Goal: Transaction & Acquisition: Purchase product/service

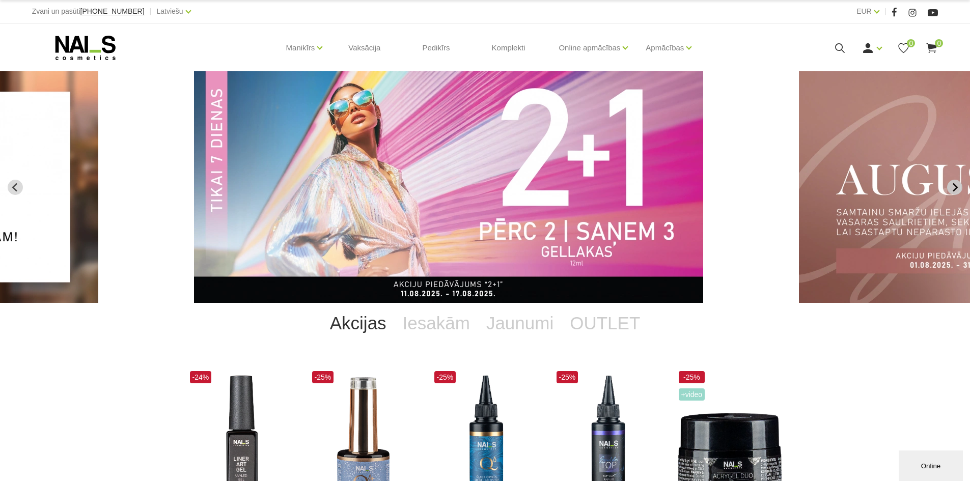
click at [949, 192] on button "Next slide" at bounding box center [954, 187] width 15 height 15
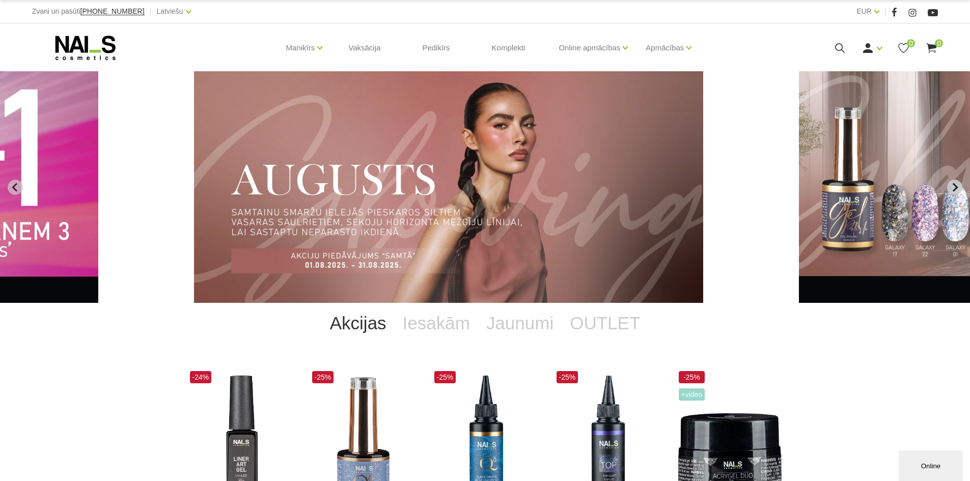
click at [956, 190] on icon "Next slide" at bounding box center [954, 187] width 9 height 9
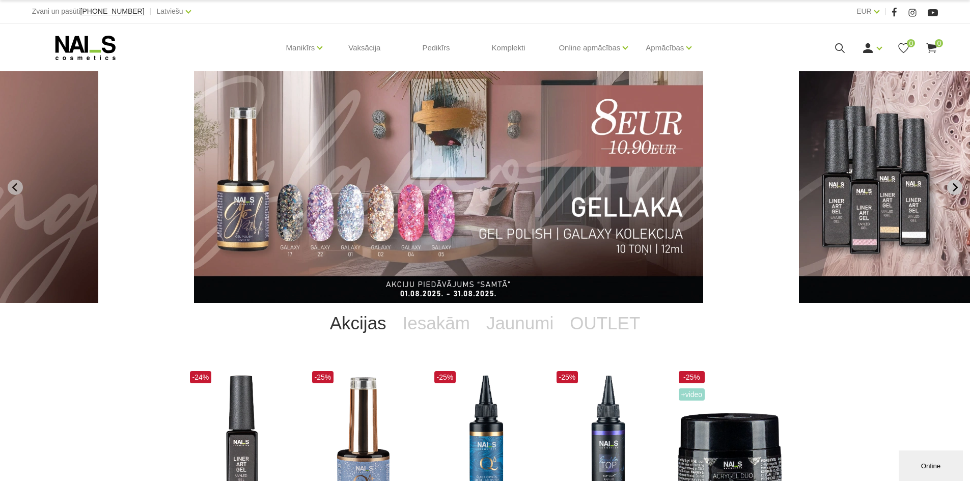
click at [954, 191] on icon "Next slide" at bounding box center [955, 187] width 5 height 9
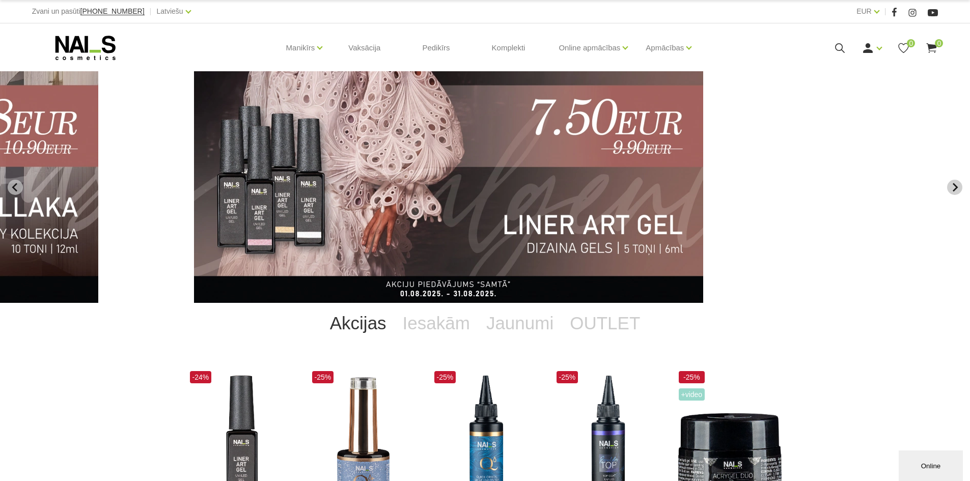
click at [954, 191] on icon "Next slide" at bounding box center [955, 187] width 5 height 9
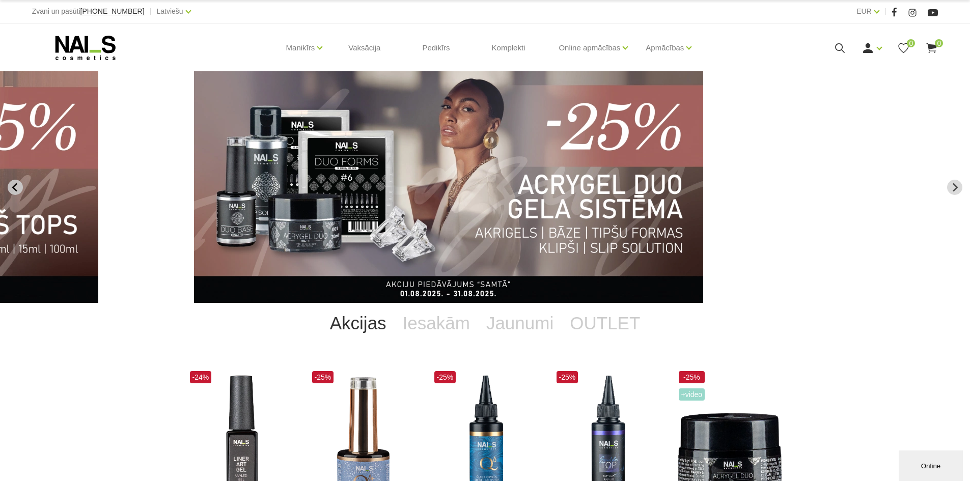
click at [19, 192] on icon "Previous slide" at bounding box center [15, 187] width 9 height 9
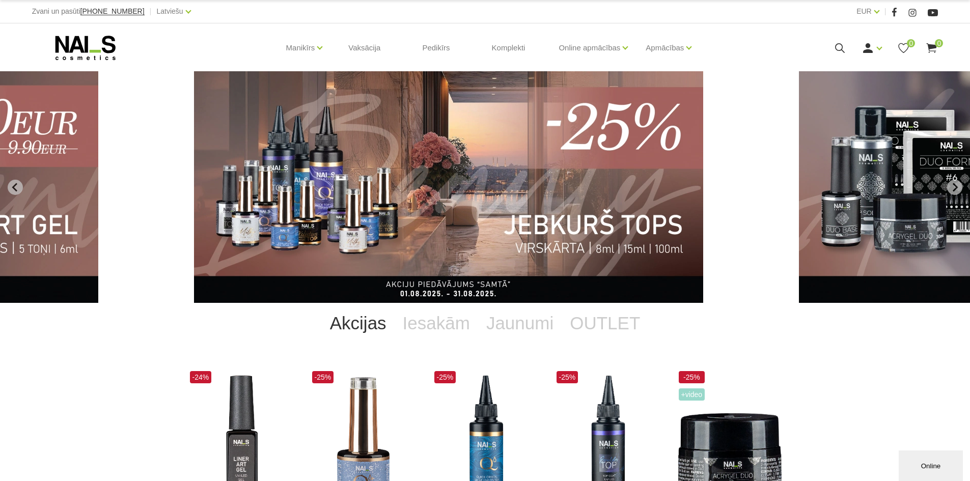
click at [400, 292] on img "6 of 12" at bounding box center [448, 187] width 509 height 232
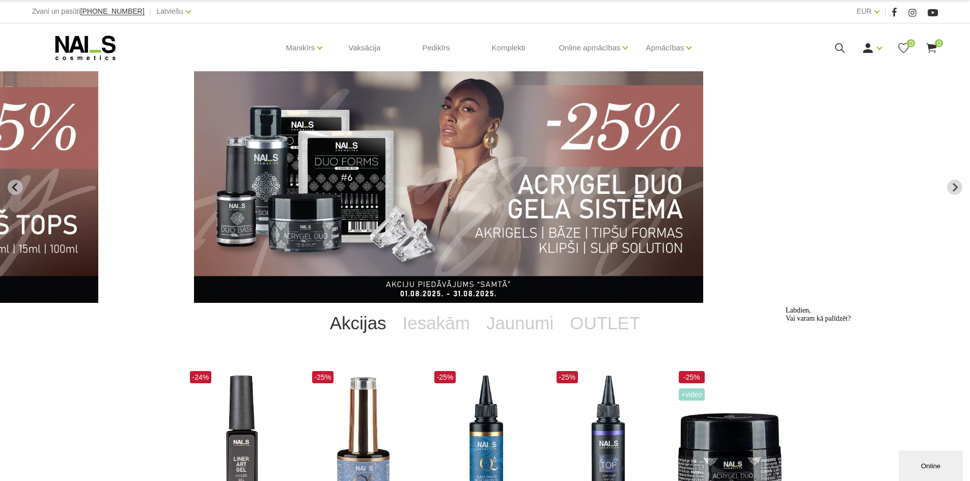
click at [311, 219] on img "7 of 12" at bounding box center [448, 187] width 509 height 232
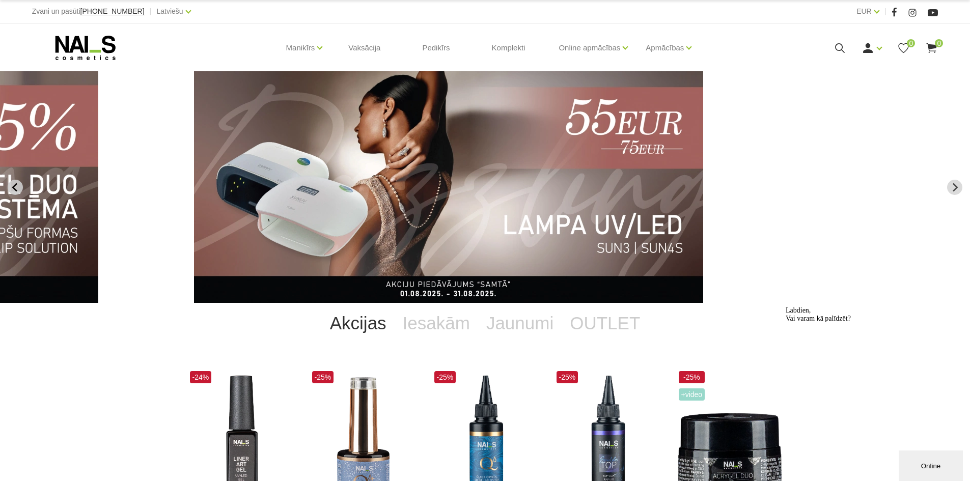
click at [17, 188] on icon "Previous slide" at bounding box center [15, 187] width 9 height 9
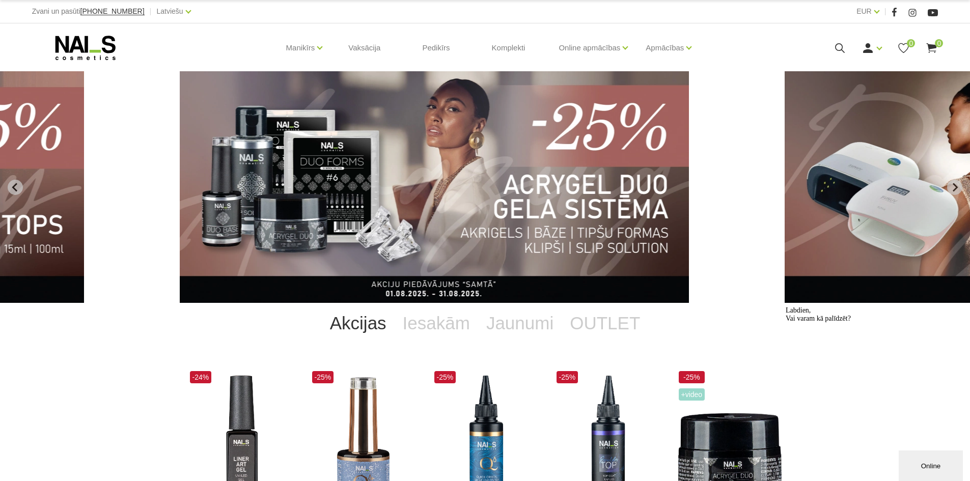
click at [403, 287] on img "7 of 12" at bounding box center [434, 187] width 509 height 232
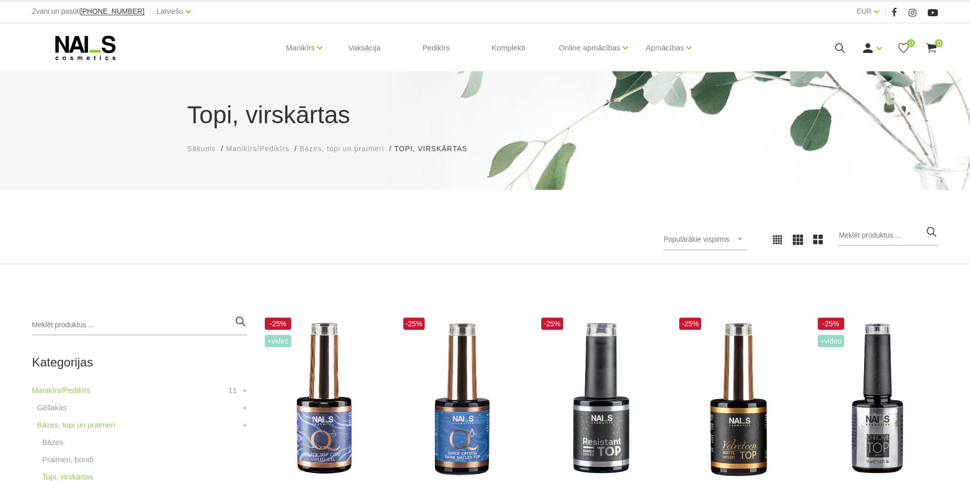
click at [747, 239] on div "Populārākie vispirms Populārākie vispirms Jaunumi Lētākais vispirms Dārgākais v…" at bounding box center [706, 239] width 84 height 21
click at [705, 304] on li "Lētākais vispirms" at bounding box center [717, 305] width 96 height 20
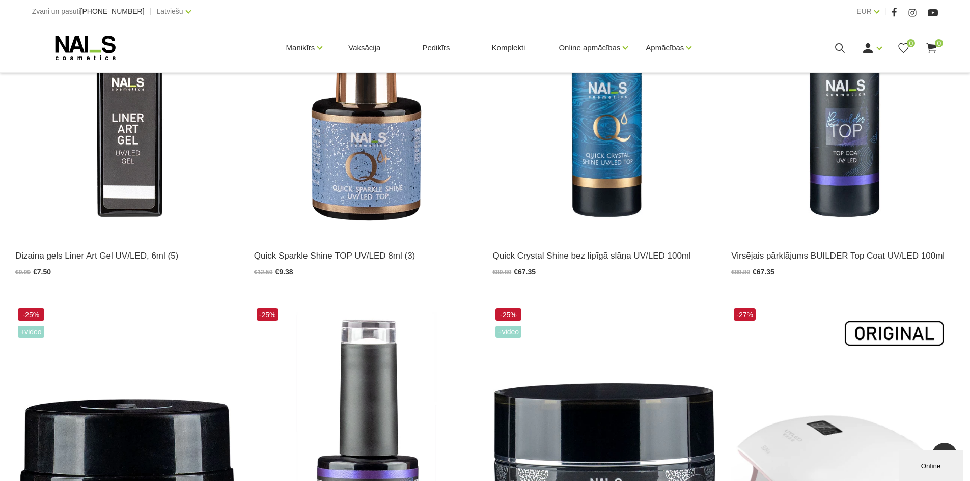
scroll to position [590, 0]
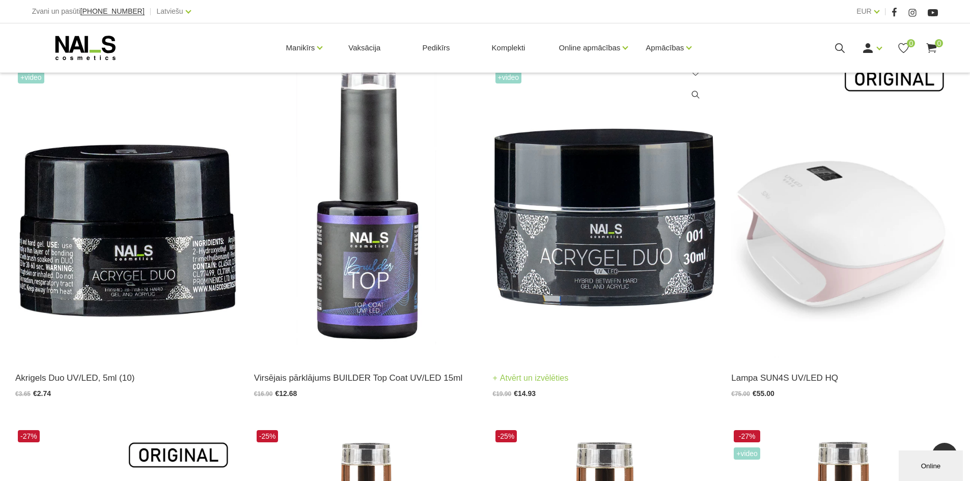
click at [534, 258] on img at bounding box center [605, 204] width 224 height 307
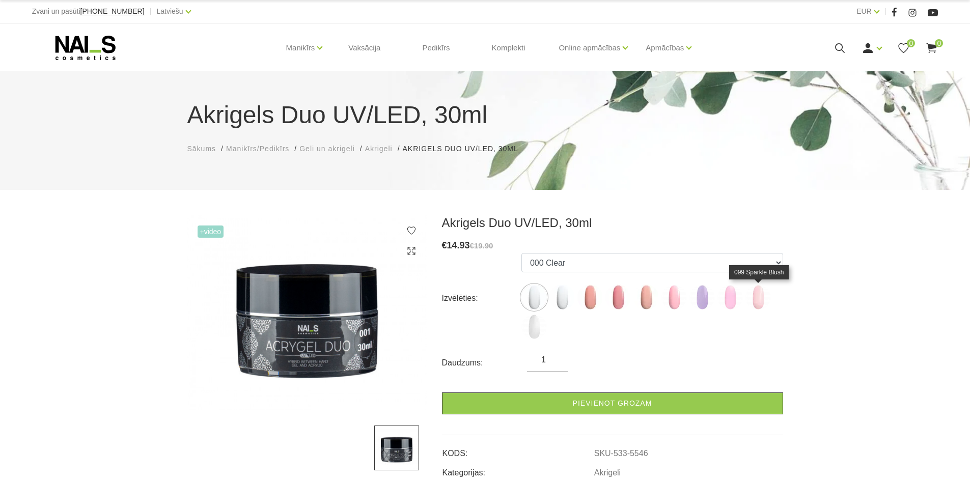
click at [762, 302] on img at bounding box center [758, 297] width 25 height 25
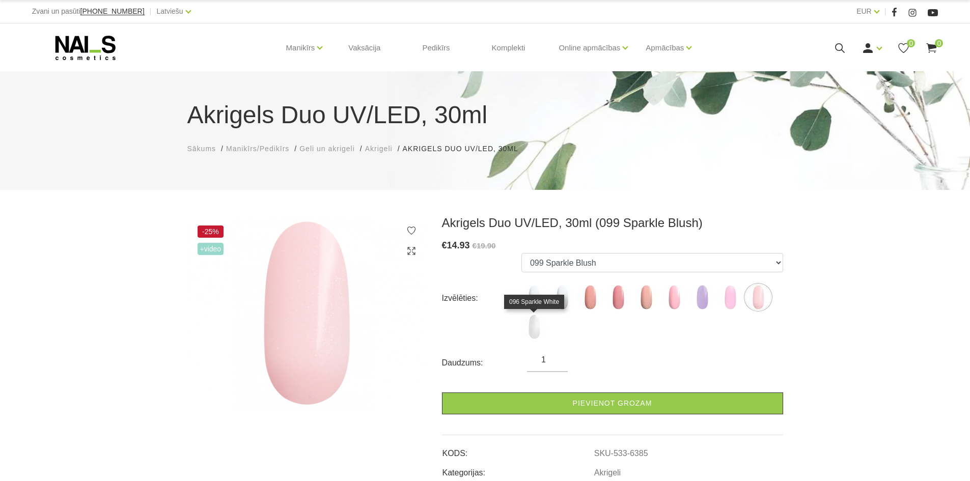
click at [530, 326] on img at bounding box center [534, 326] width 25 height 25
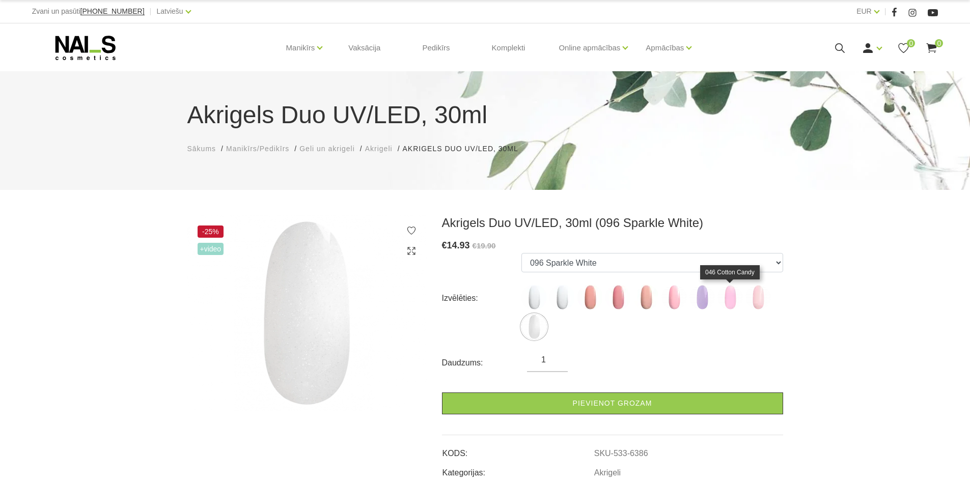
click at [730, 306] on img at bounding box center [730, 297] width 25 height 25
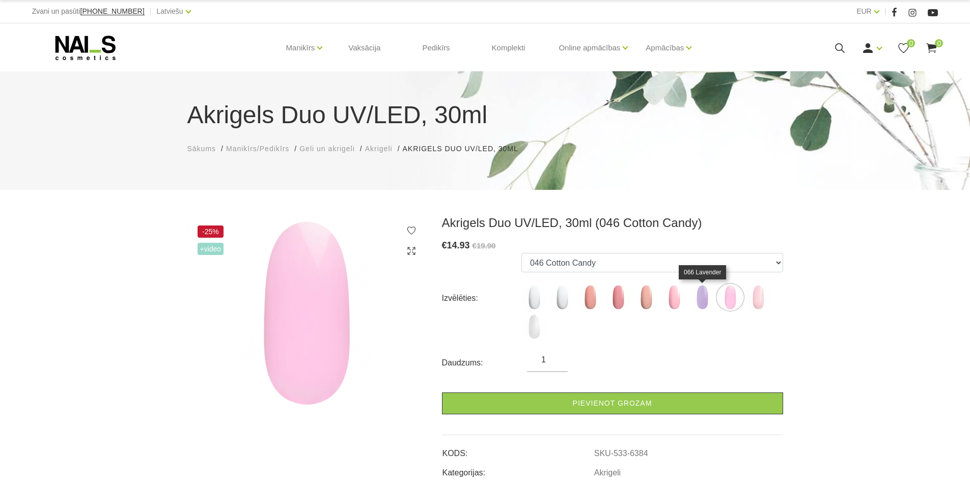
click at [703, 302] on img at bounding box center [702, 297] width 25 height 25
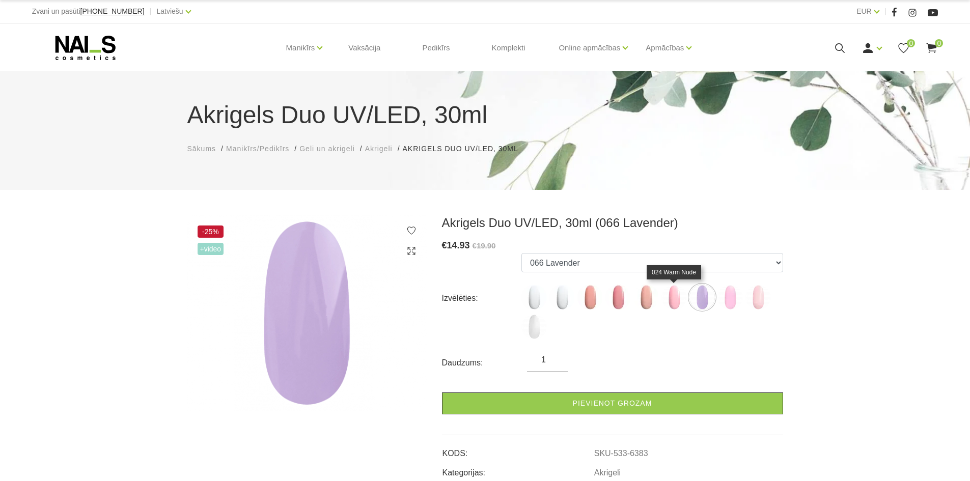
click at [674, 301] on img at bounding box center [674, 297] width 25 height 25
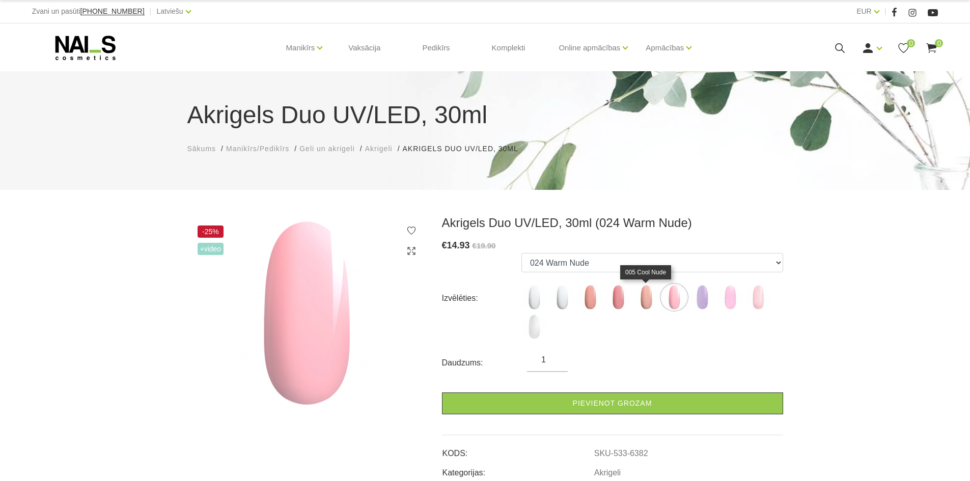
click at [645, 298] on img at bounding box center [646, 297] width 25 height 25
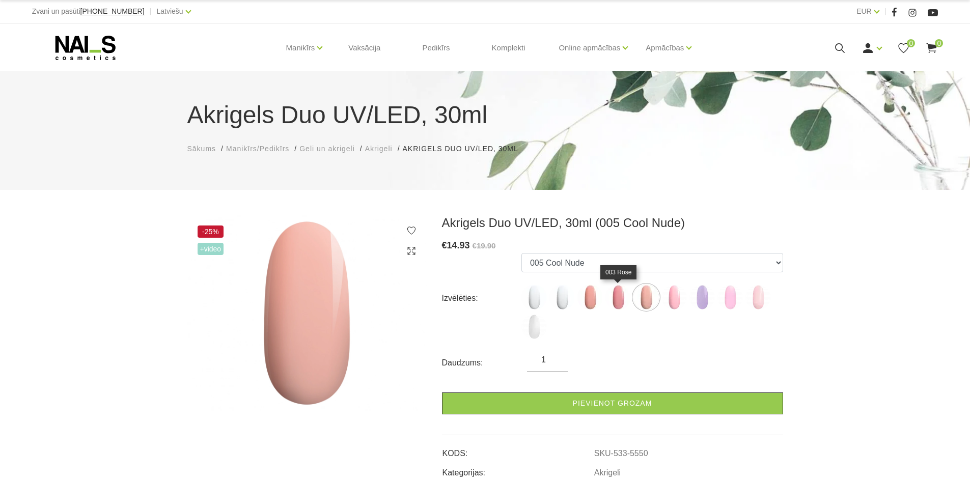
click at [618, 301] on img at bounding box center [618, 297] width 25 height 25
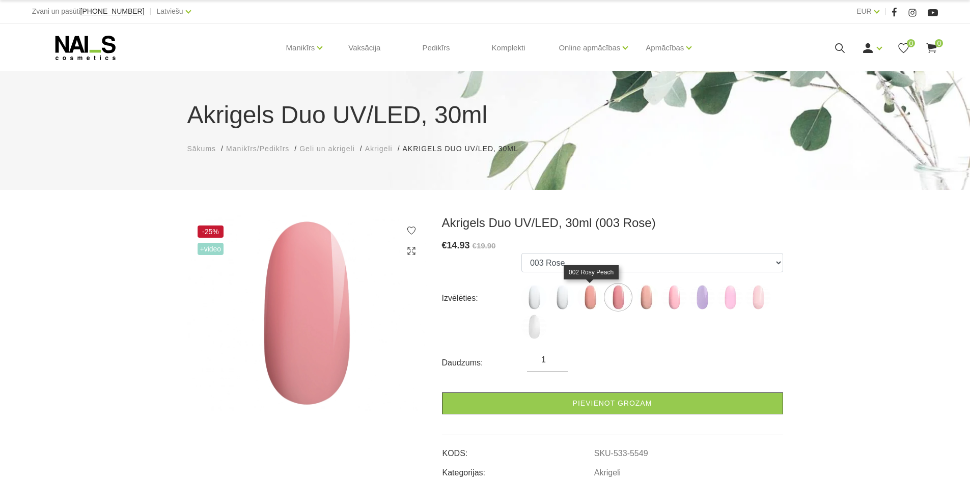
click at [587, 300] on img at bounding box center [590, 297] width 25 height 25
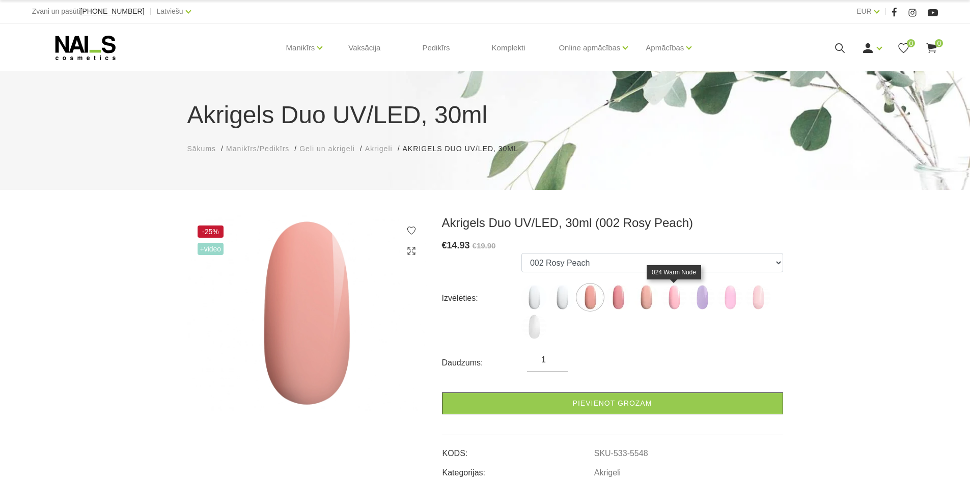
click at [671, 297] on img at bounding box center [674, 297] width 25 height 25
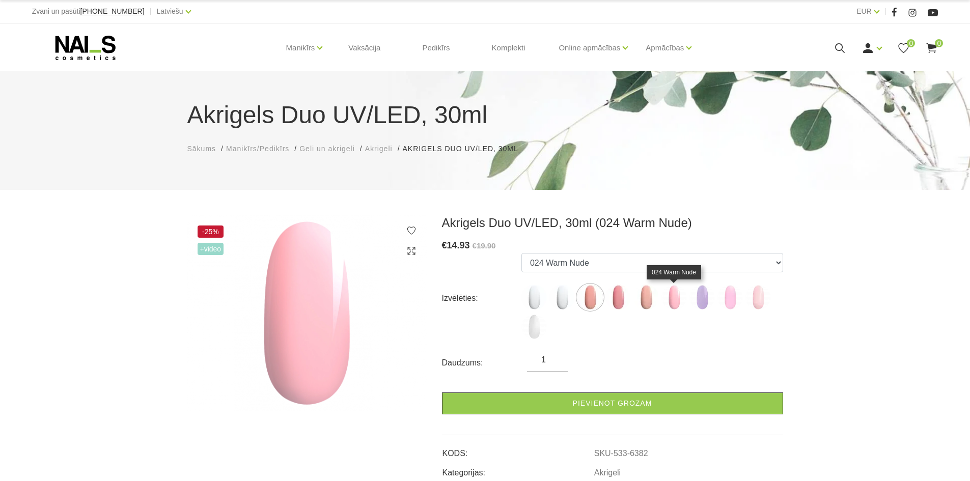
click at [671, 301] on img at bounding box center [674, 297] width 25 height 25
click at [644, 301] on img at bounding box center [646, 297] width 25 height 25
select select "5550"
